Goal: Task Accomplishment & Management: Manage account settings

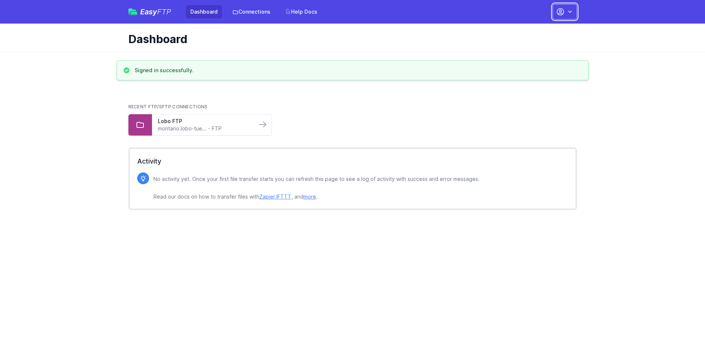
click at [564, 12] on button "button" at bounding box center [564, 11] width 24 height 15
click at [541, 31] on link "Account Settings" at bounding box center [541, 30] width 71 height 13
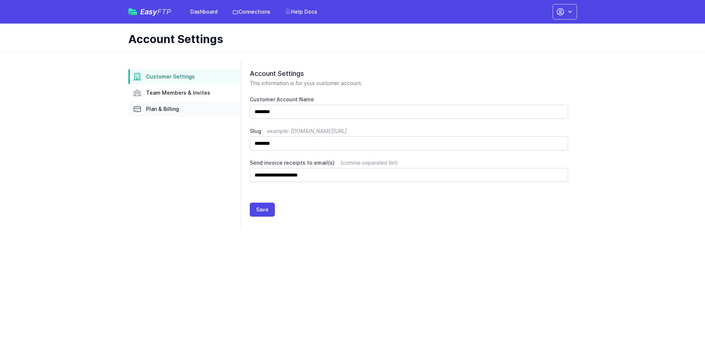
click at [184, 109] on link "Plan & Billing" at bounding box center [184, 109] width 112 height 15
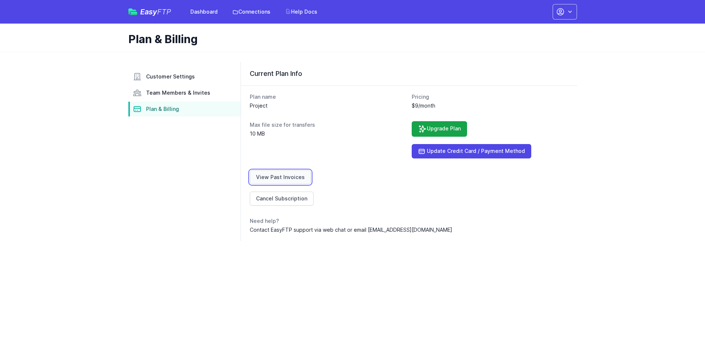
click at [279, 177] on link "View Past Invoices" at bounding box center [280, 177] width 61 height 14
